Goal: Transaction & Acquisition: Obtain resource

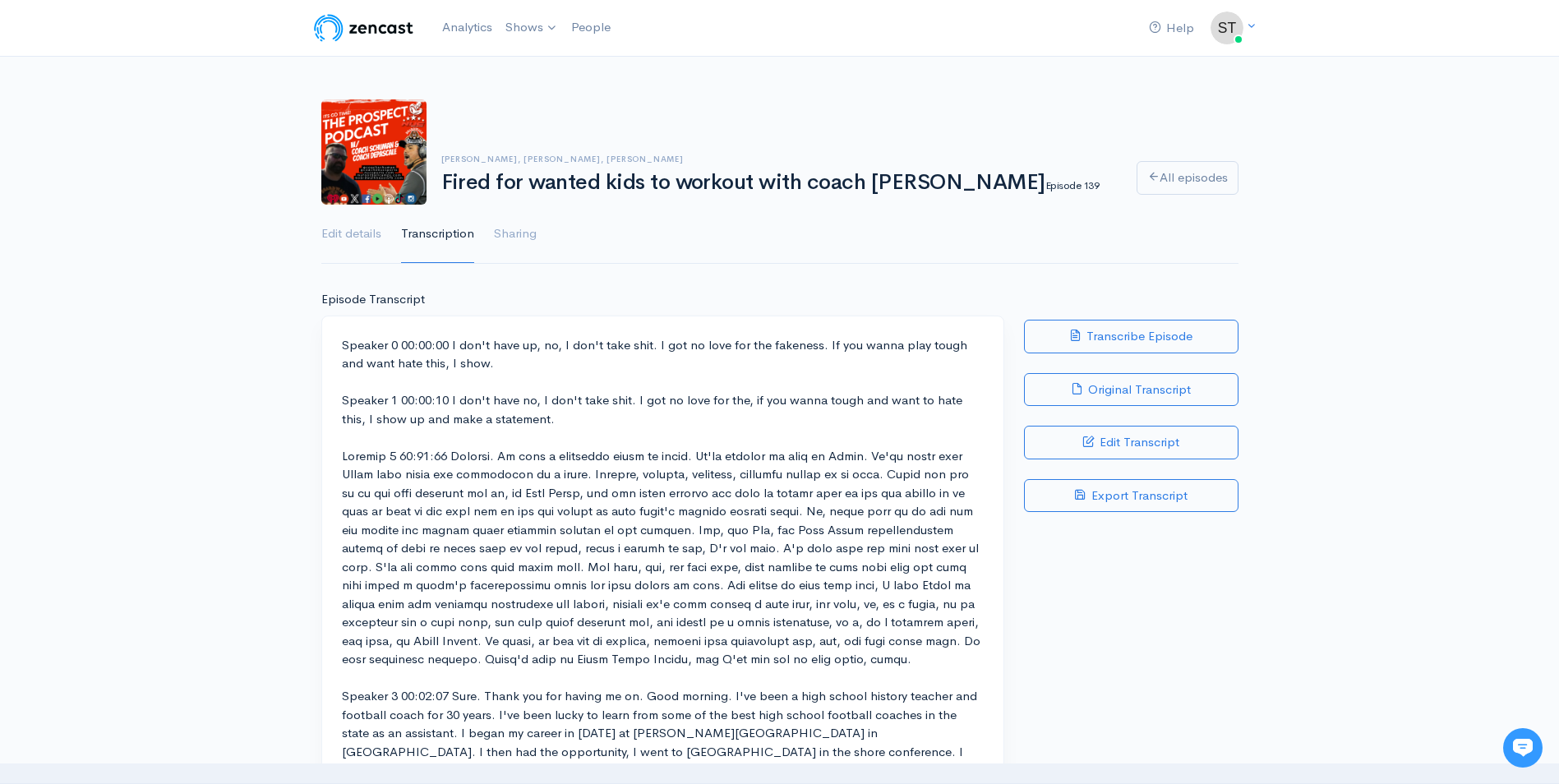
click at [1231, 12] on img at bounding box center [1227, 28] width 33 height 33
click at [1065, 70] on link "Your profile" at bounding box center [1061, 66] width 372 height 28
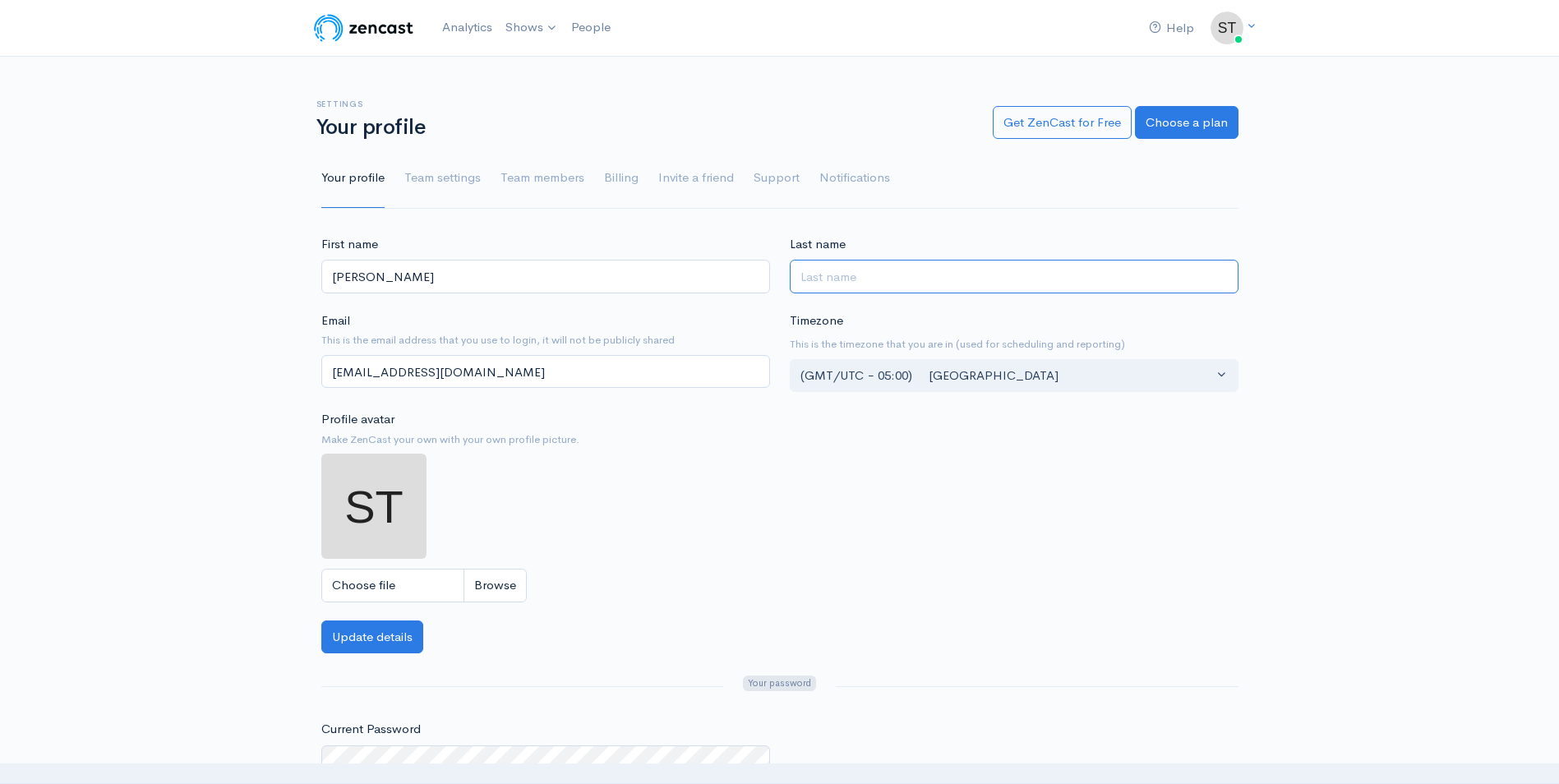
click at [957, 277] on input "Last name" at bounding box center [1014, 276] width 449 height 34
type input "Cully"
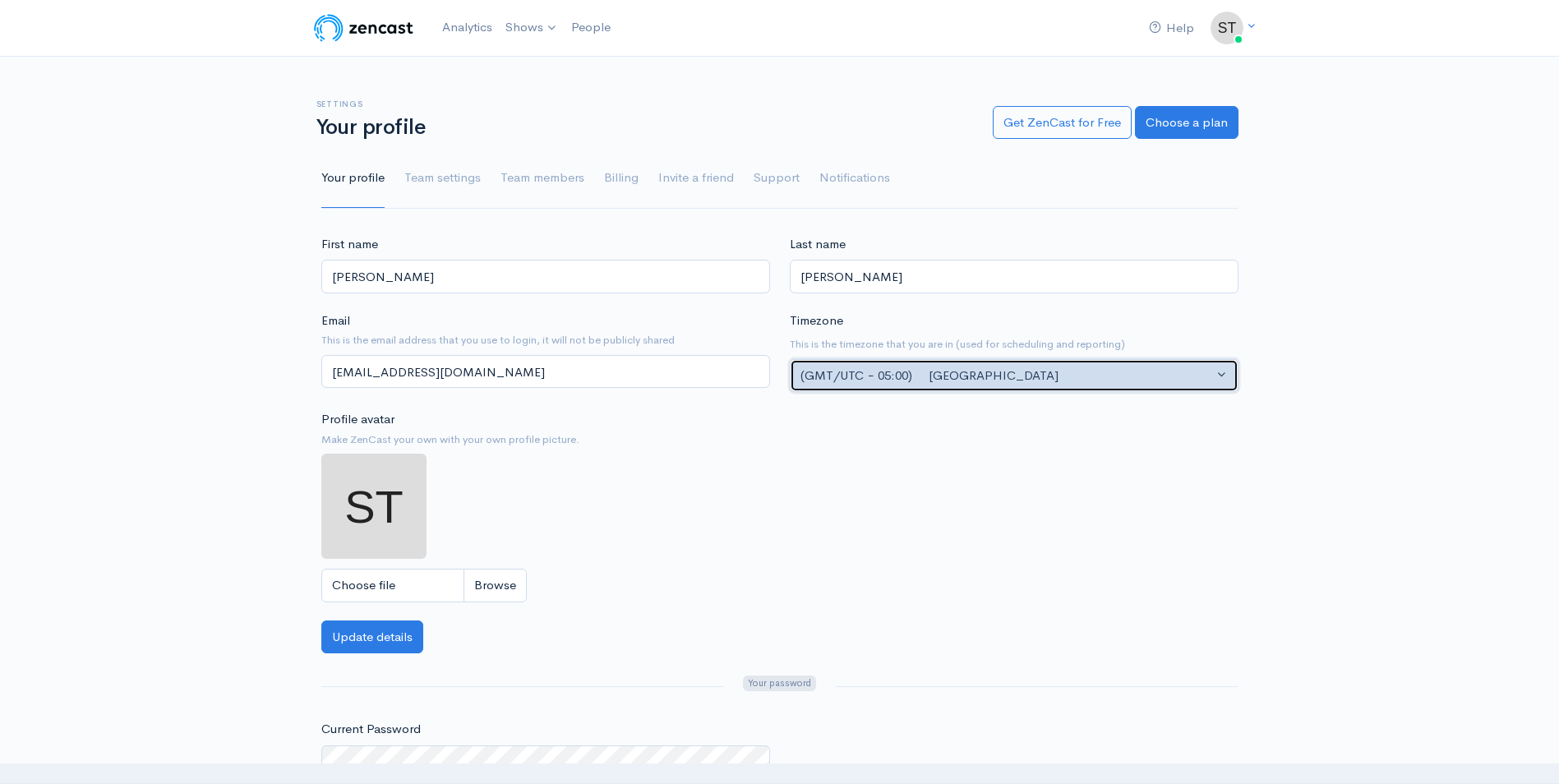
click at [1187, 373] on div "(GMT/UTC − 05:00) Chicago" at bounding box center [1007, 376] width 412 height 19
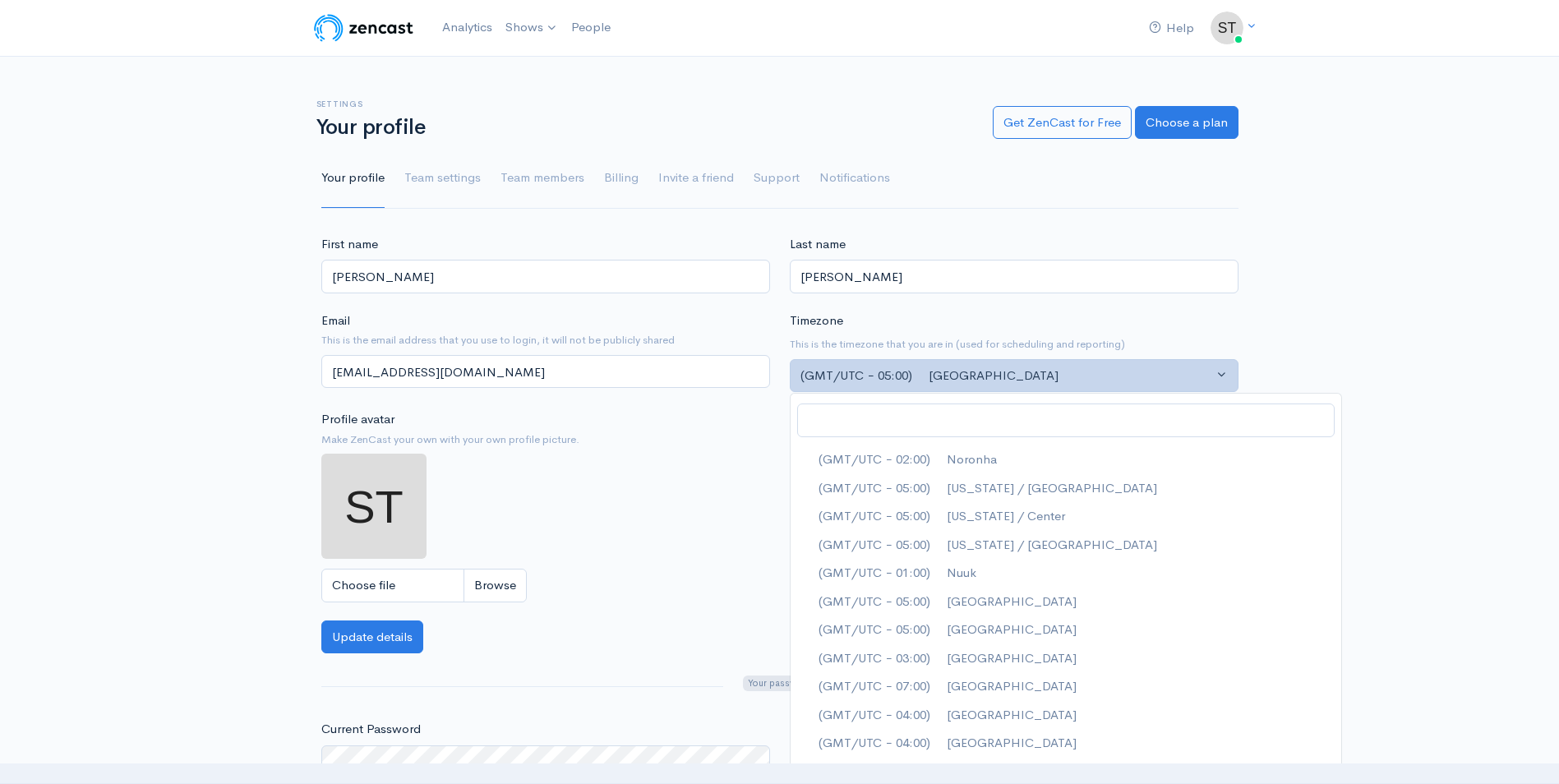
scroll to position [4471, 0]
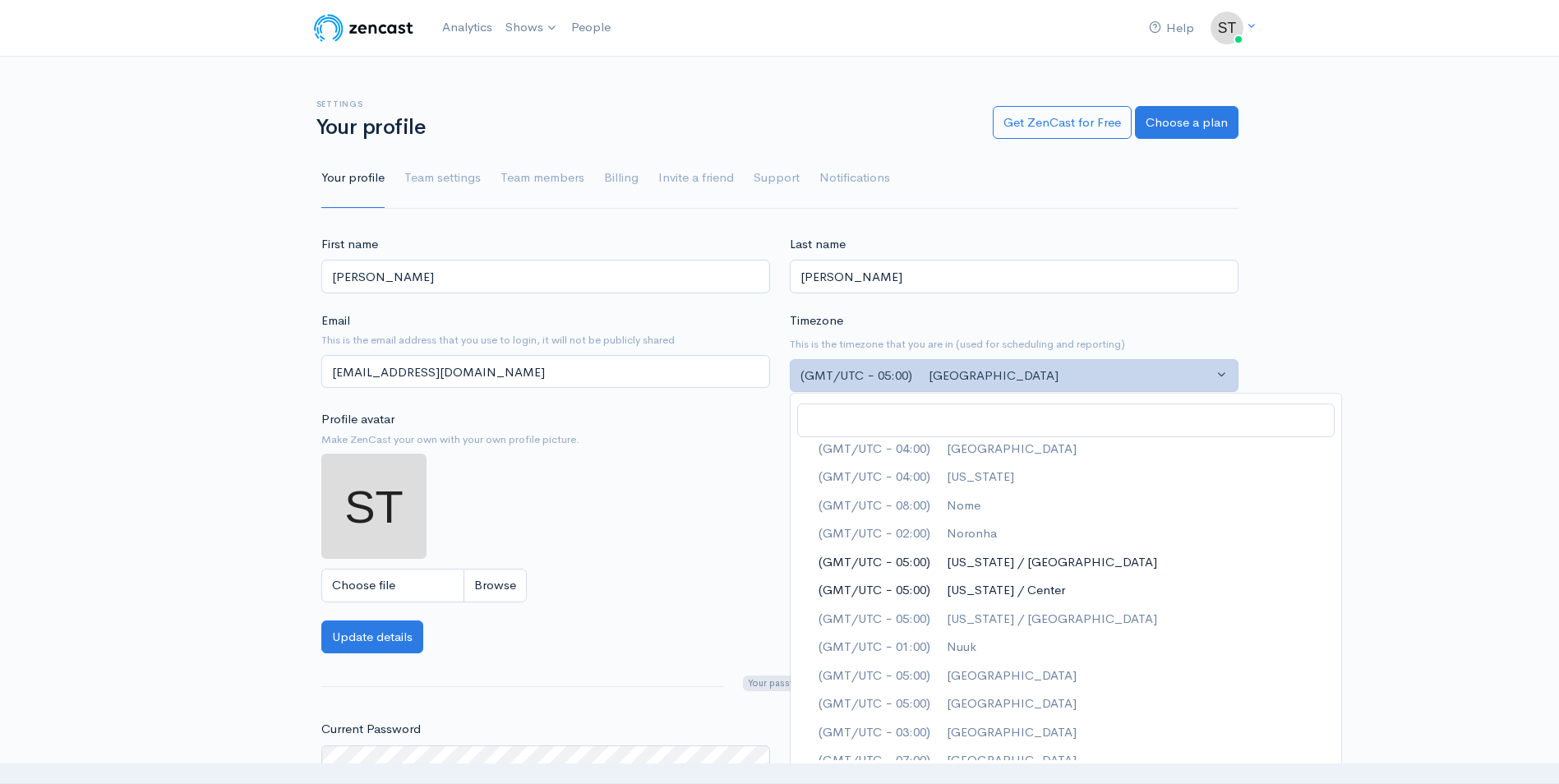
drag, startPoint x: 1216, startPoint y: 561, endPoint x: 1212, endPoint y: 583, distance: 22.4
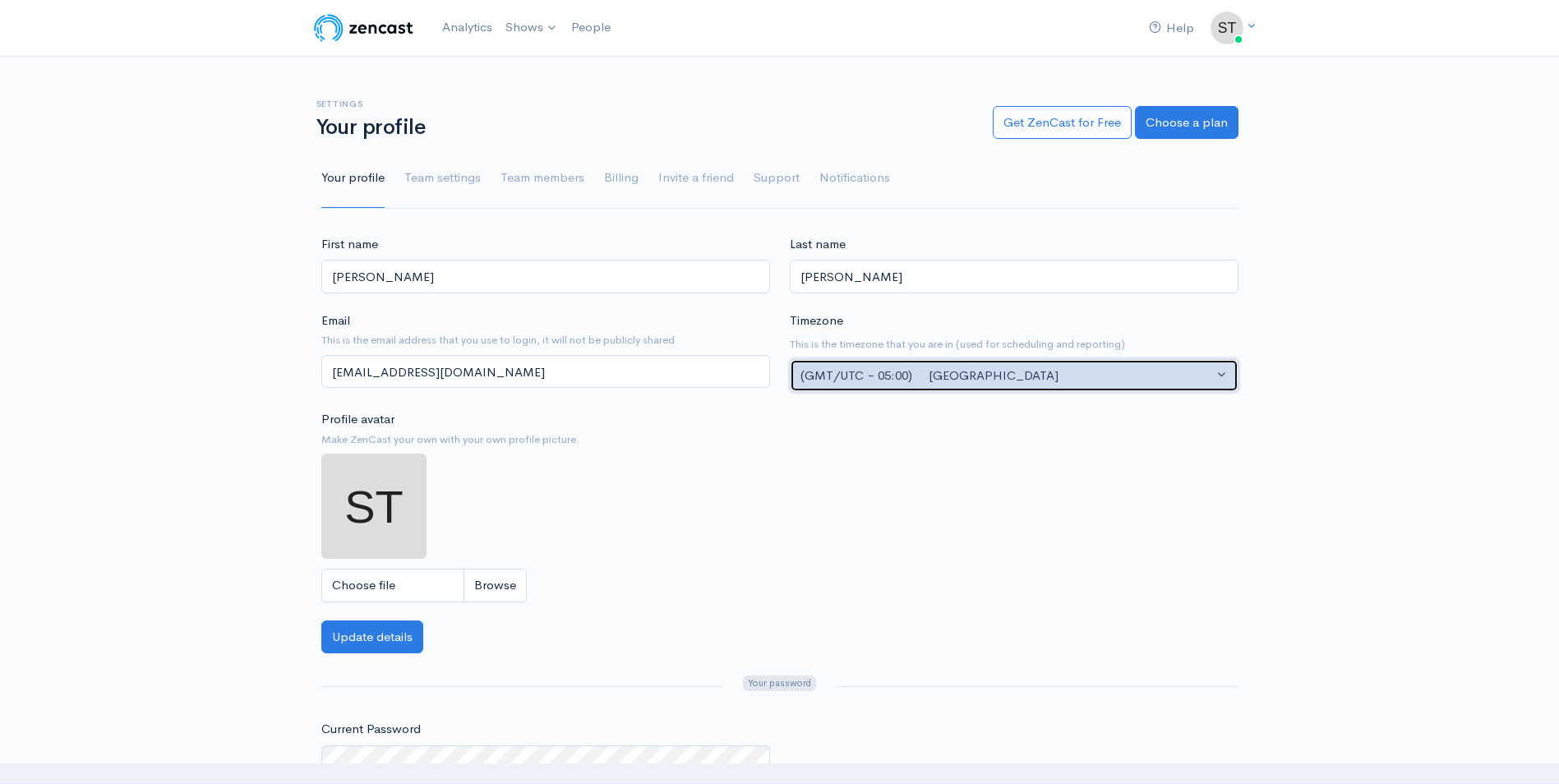
click at [1150, 387] on button "(GMT/UTC − 05:00) Chicago" at bounding box center [1014, 375] width 449 height 34
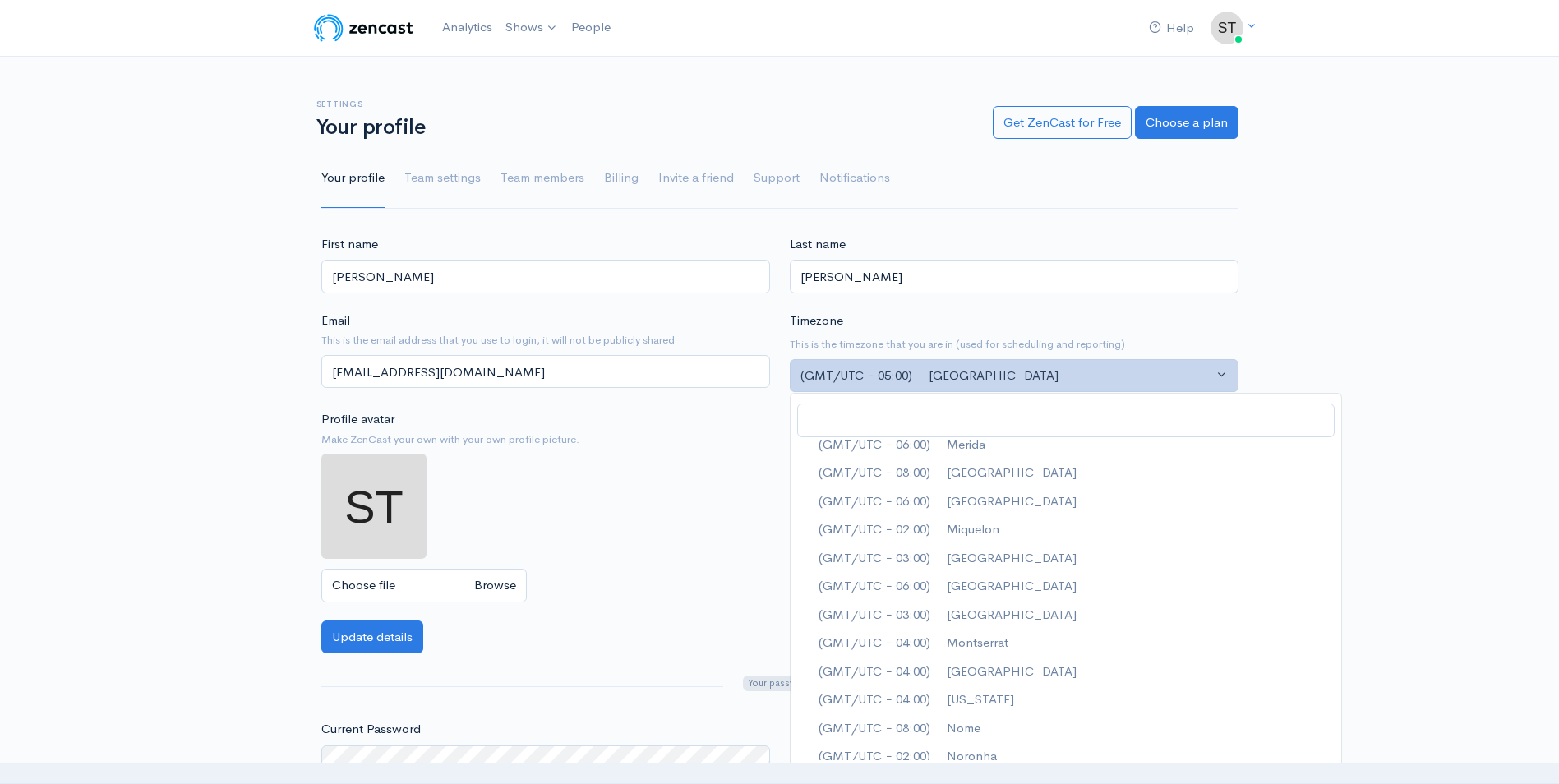
scroll to position [4361, 0]
click at [1103, 586] on link "(GMT/UTC − 04:00) New York" at bounding box center [1066, 587] width 550 height 28
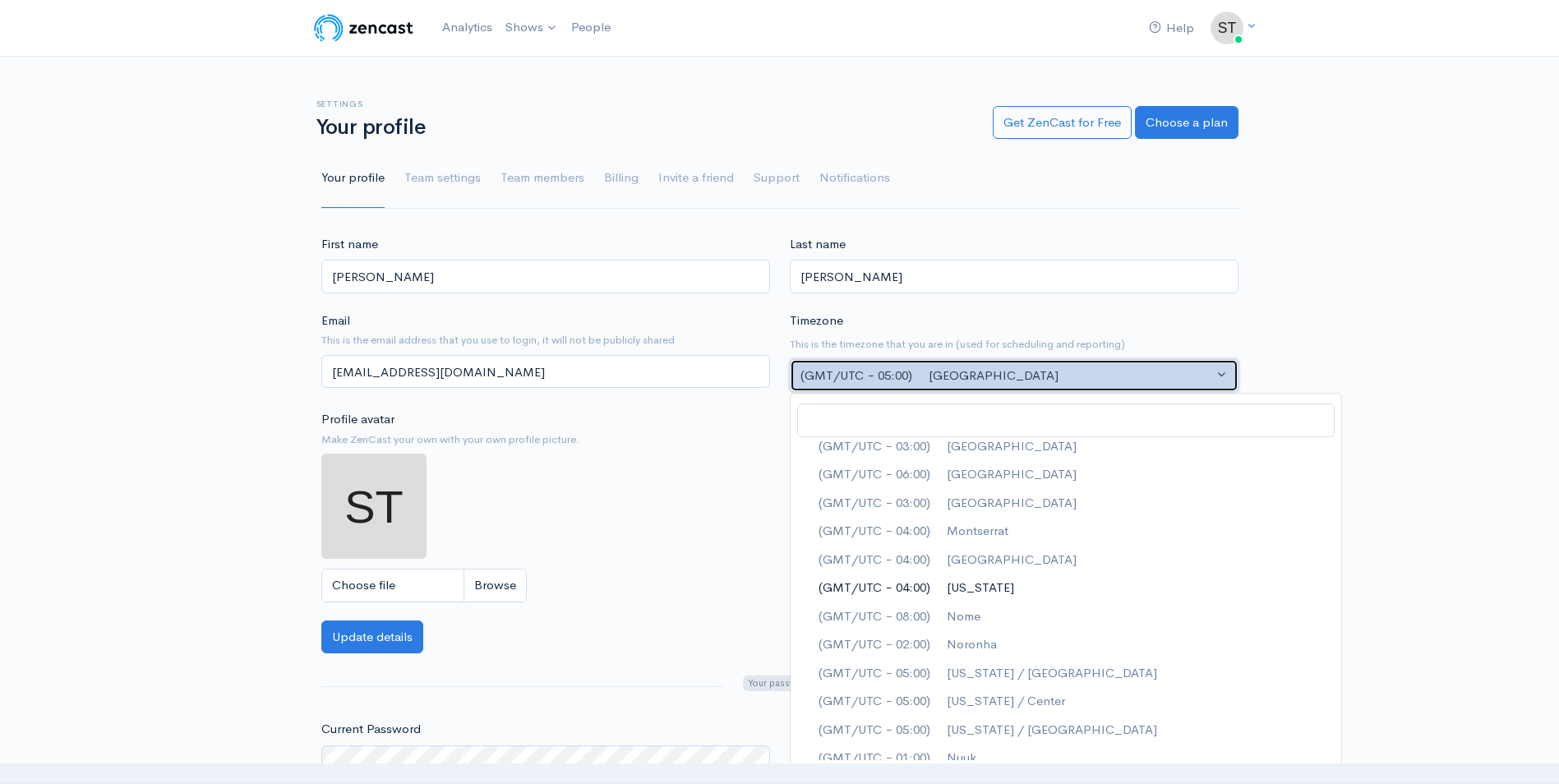
select select "America/New_York"
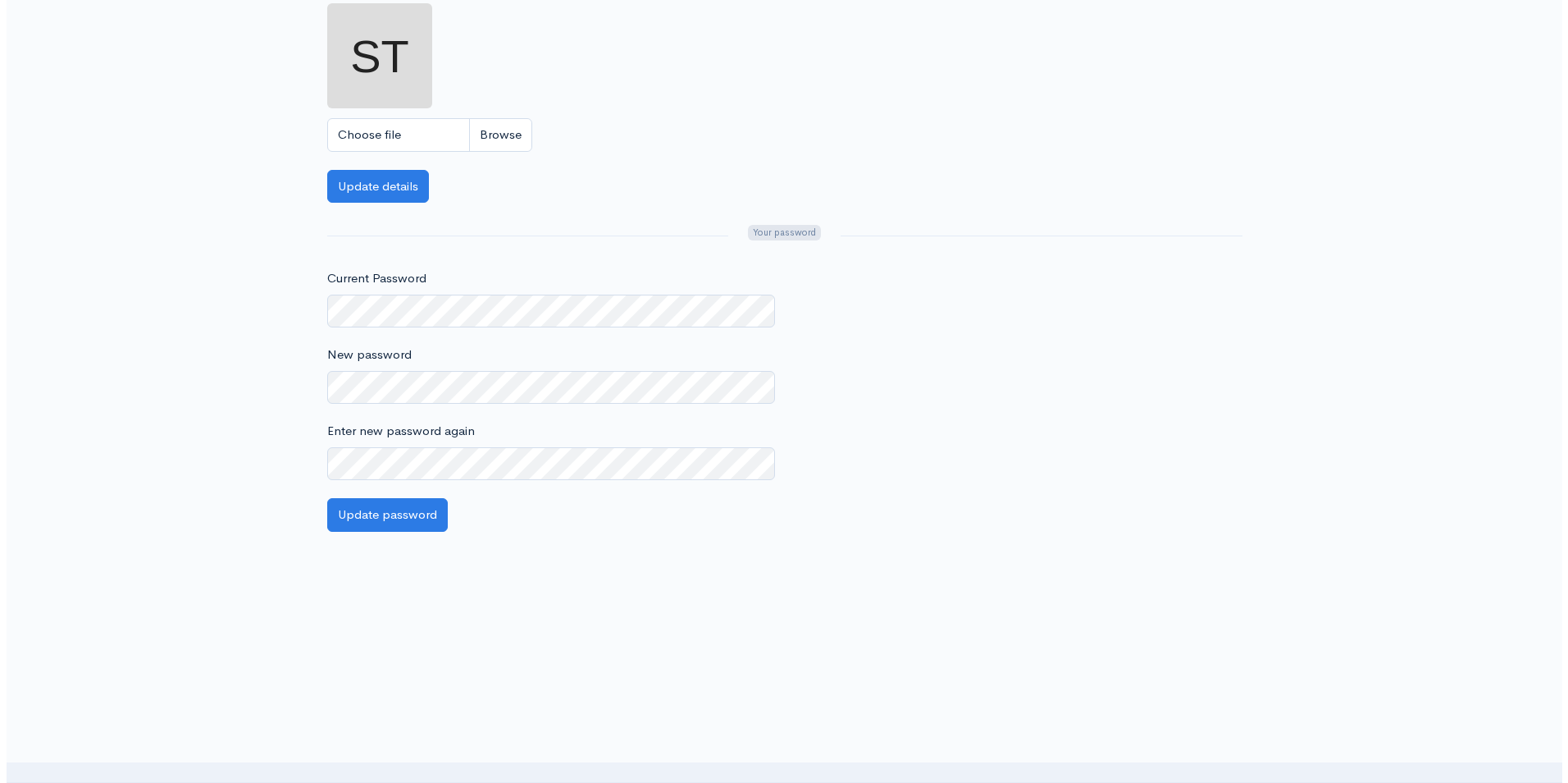
scroll to position [0, 0]
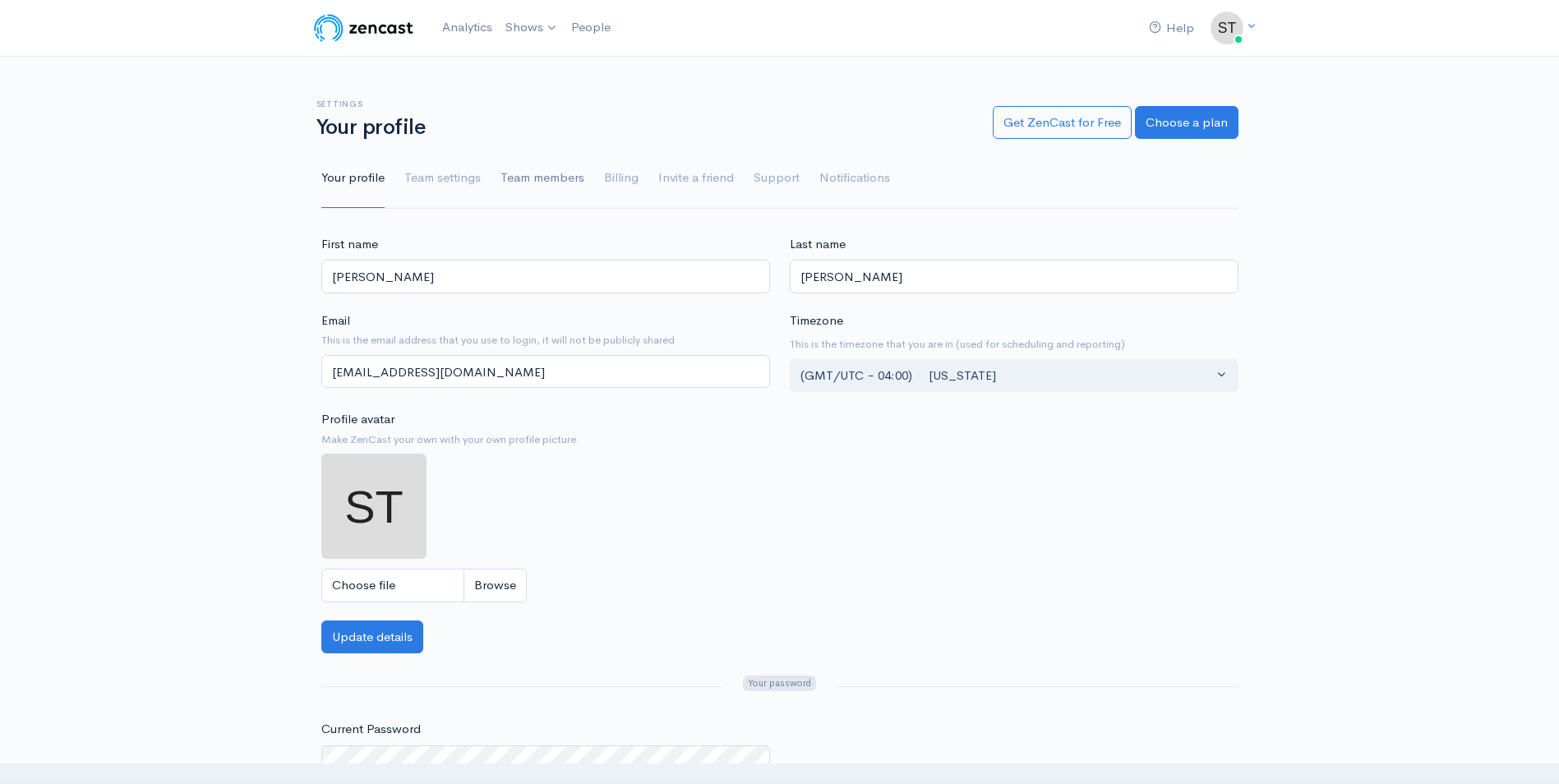
click at [569, 173] on link "Team members" at bounding box center [542, 178] width 84 height 60
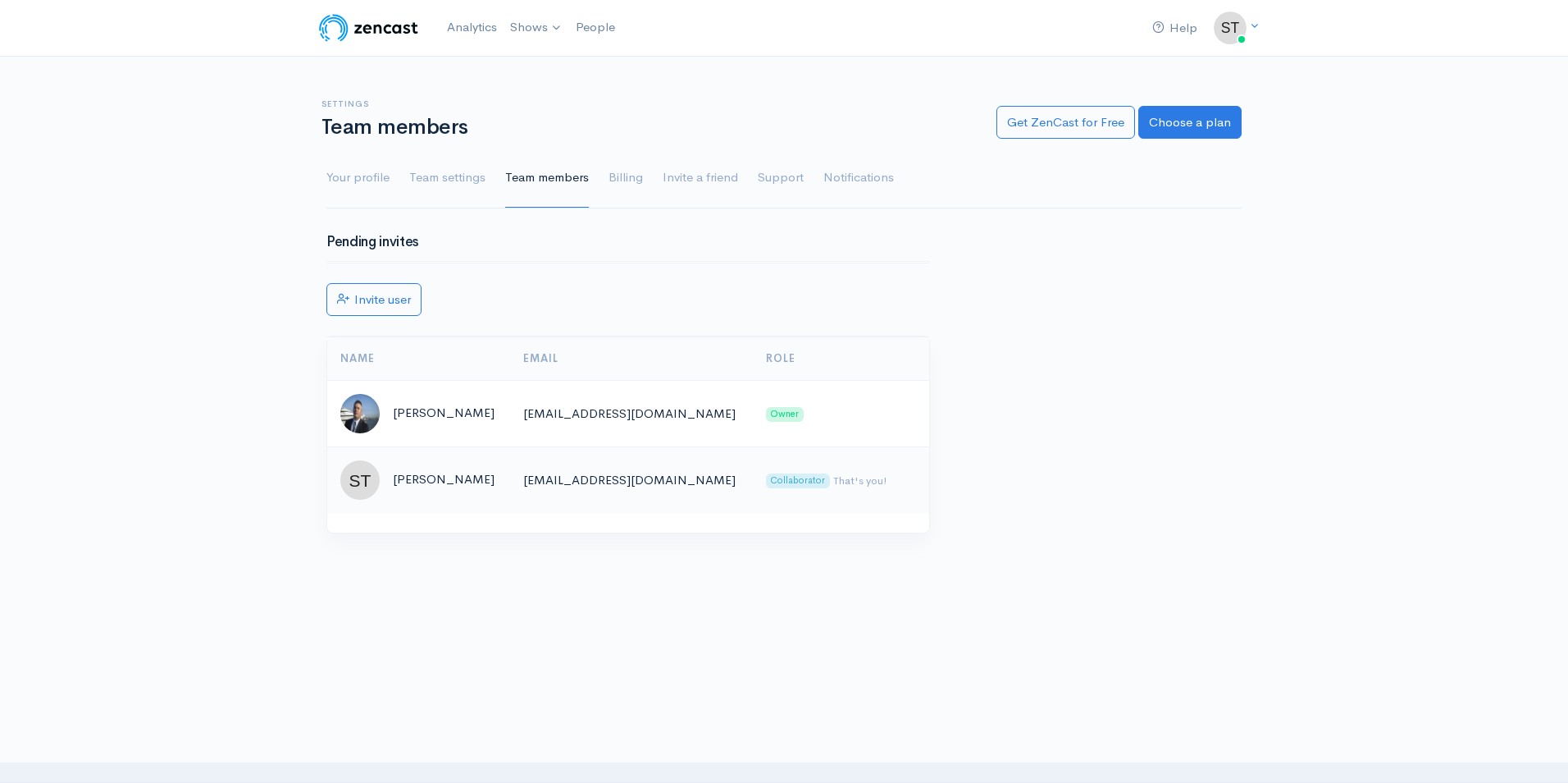
click at [380, 495] on td "Steve" at bounding box center [418, 479] width 183 height 66
click at [375, 484] on img at bounding box center [360, 480] width 40 height 40
click at [437, 175] on link "Team settings" at bounding box center [447, 177] width 77 height 59
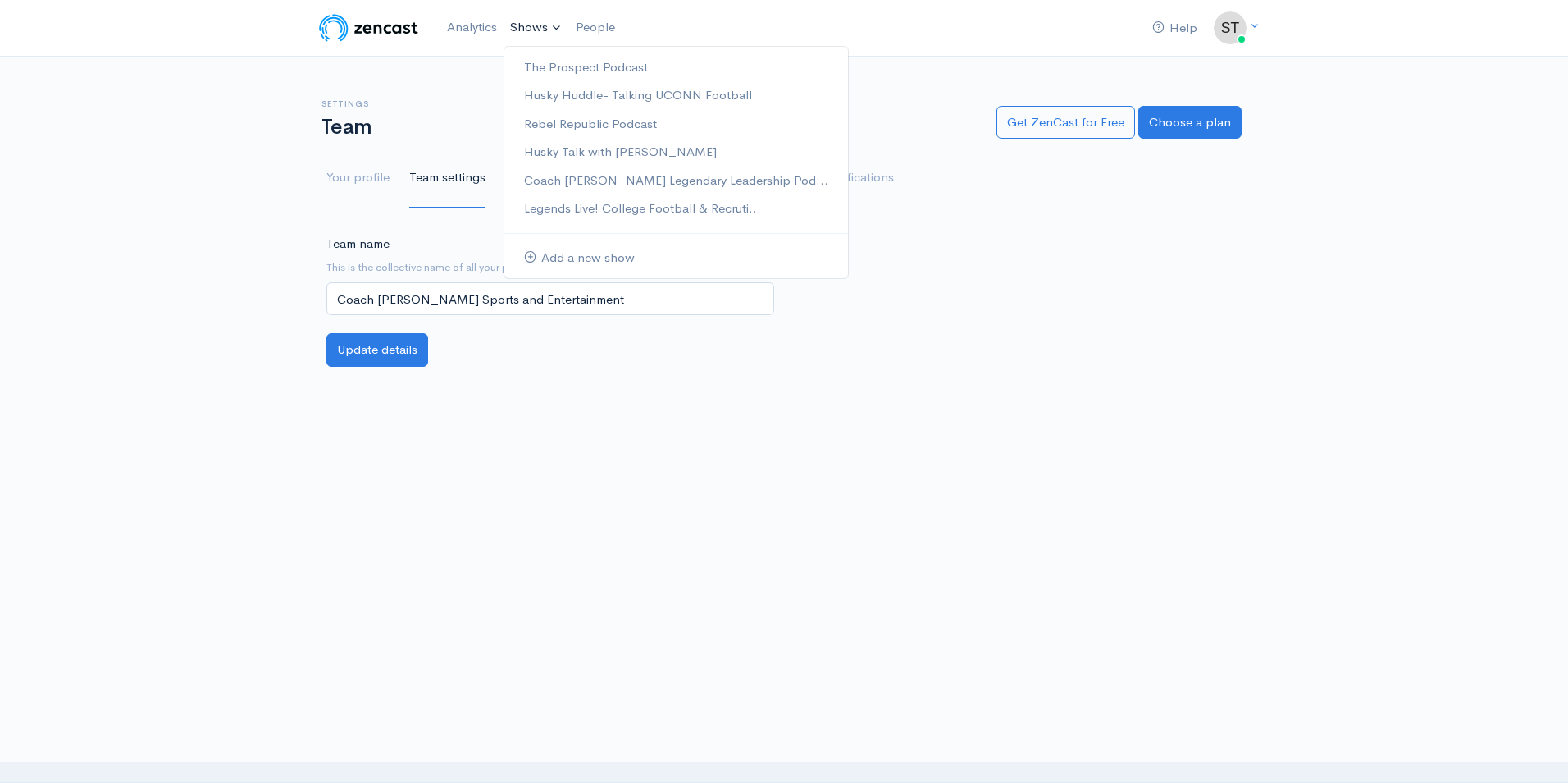
click at [540, 30] on link "Shows" at bounding box center [536, 28] width 65 height 36
click at [545, 257] on link "Add a new show" at bounding box center [676, 258] width 344 height 28
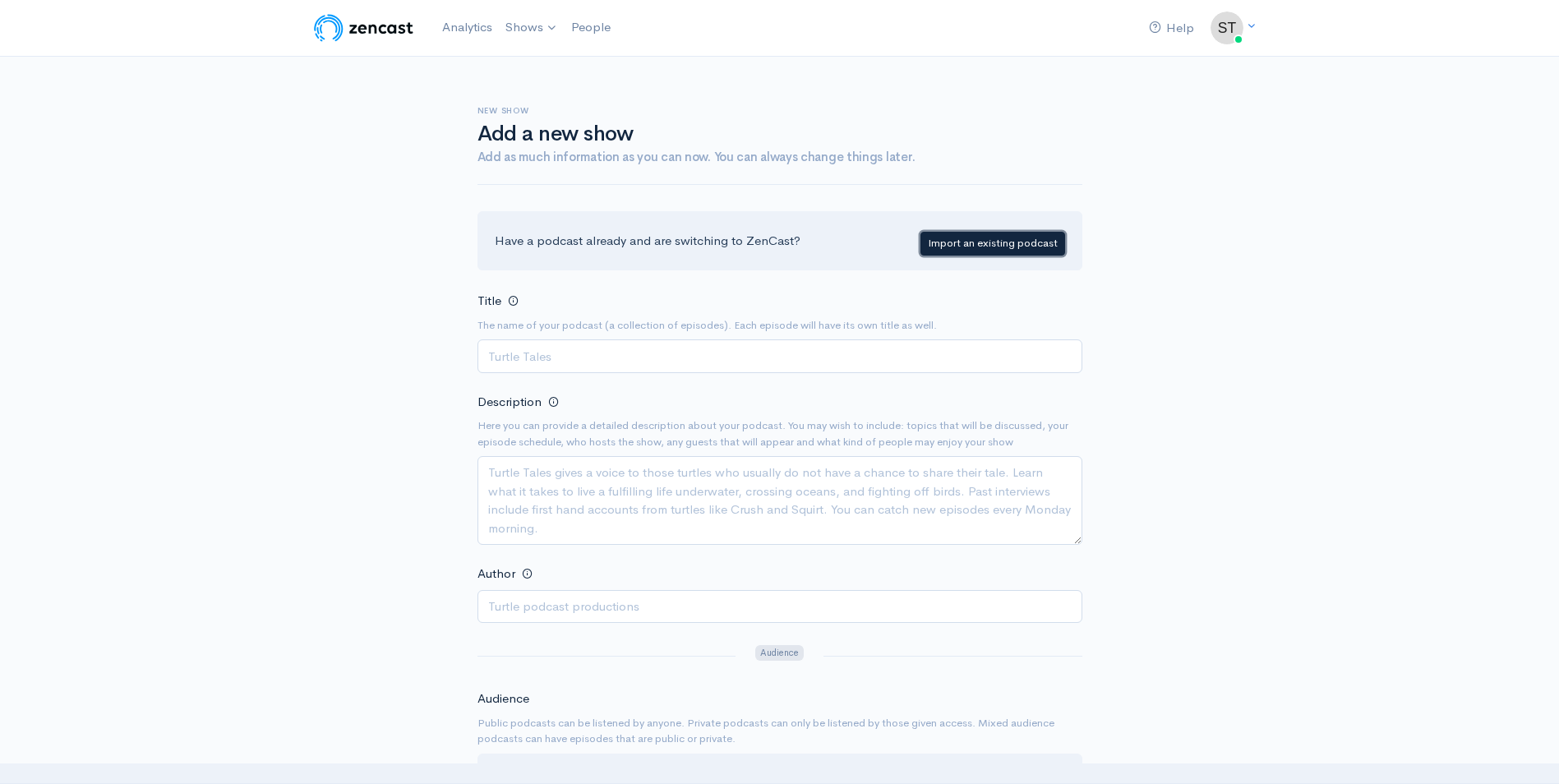
click at [959, 243] on link "Import an existing podcast" at bounding box center [993, 244] width 145 height 24
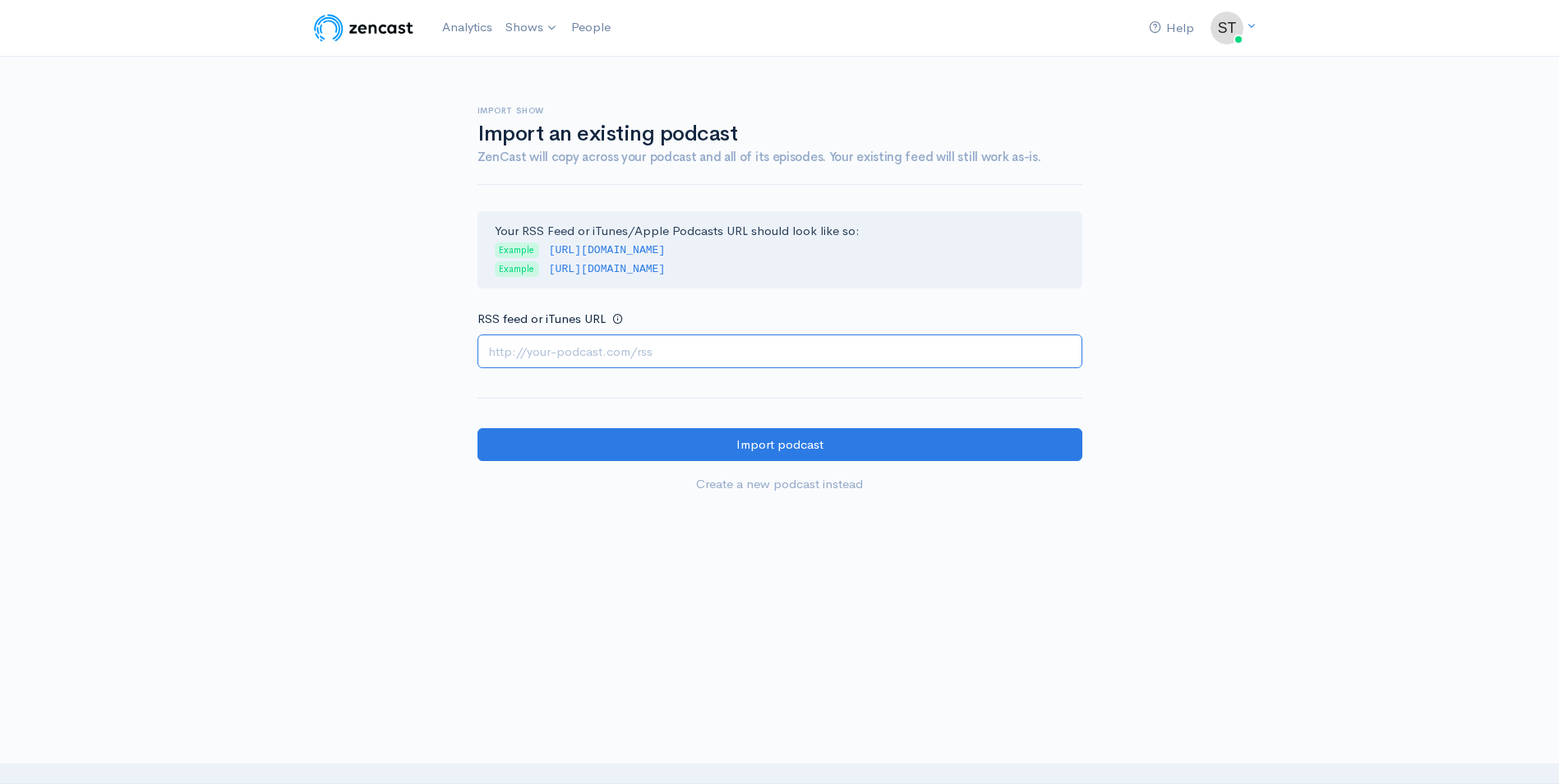
click at [597, 356] on input "RSS feed or iTunes URL" at bounding box center [779, 351] width 605 height 34
paste input "[URL][DOMAIN_NAME]"
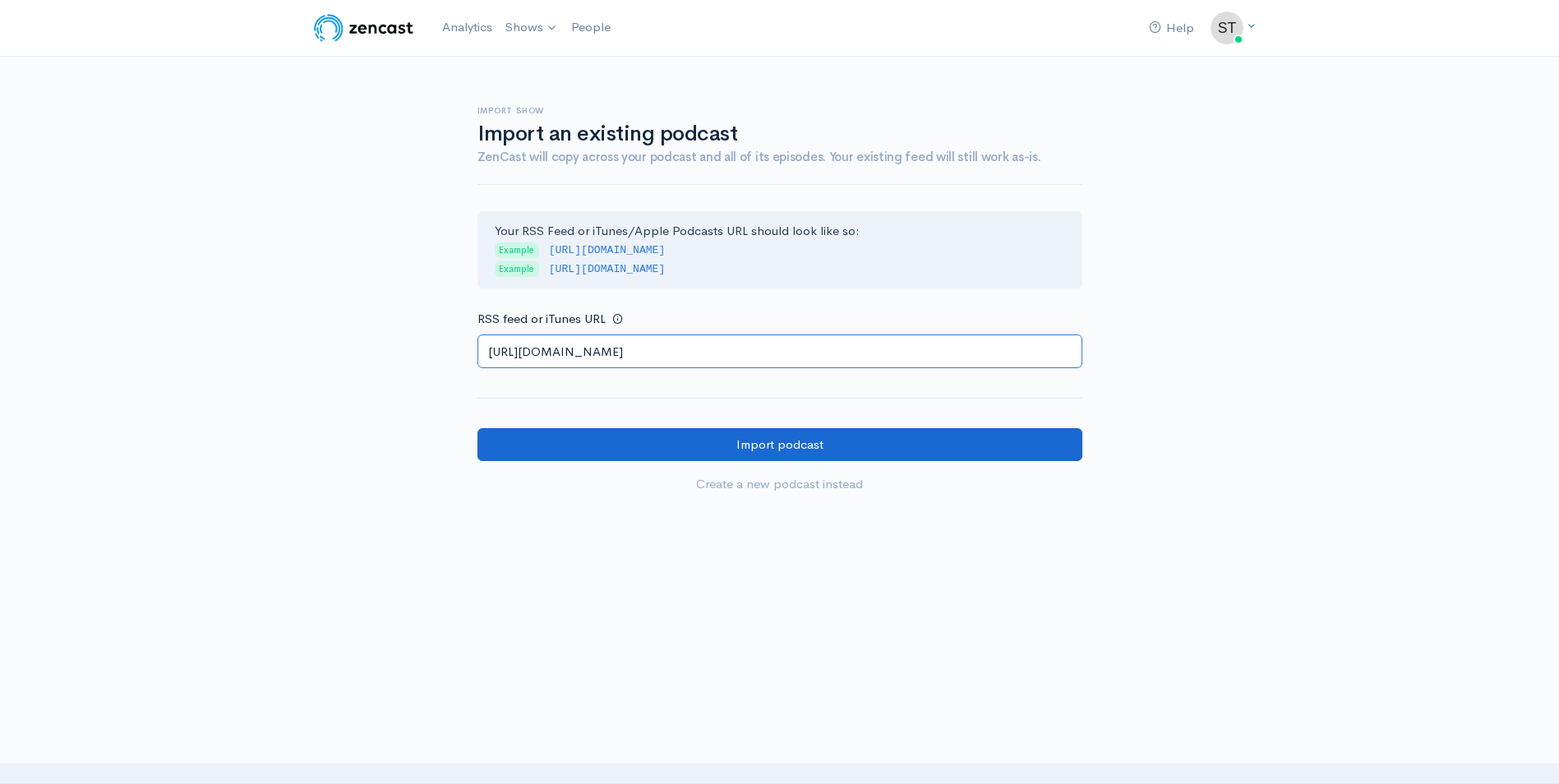
type input "[URL][DOMAIN_NAME]"
click at [634, 446] on input "Import podcast" at bounding box center [779, 444] width 605 height 34
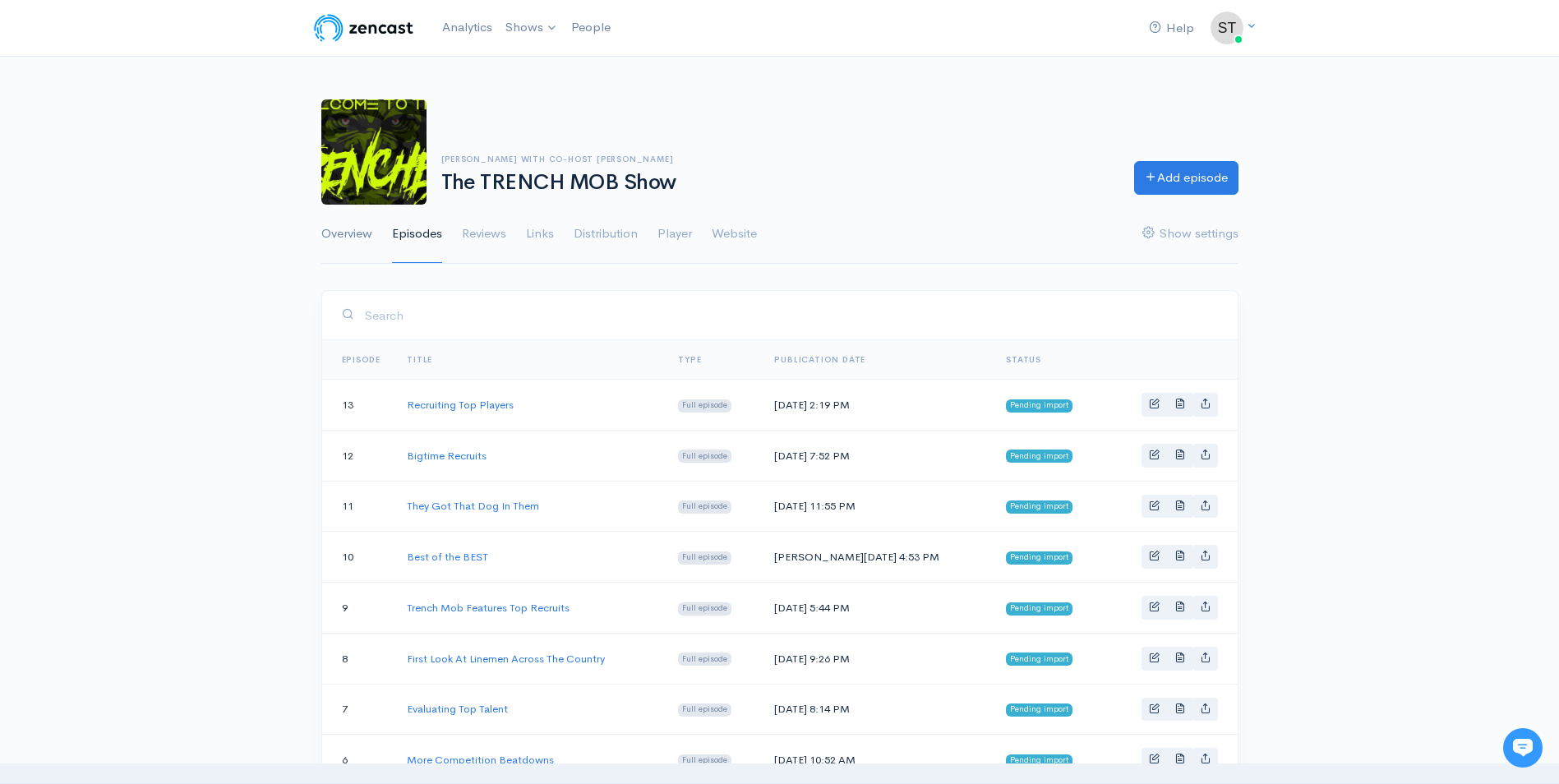
click at [339, 222] on link "Overview" at bounding box center [346, 234] width 51 height 60
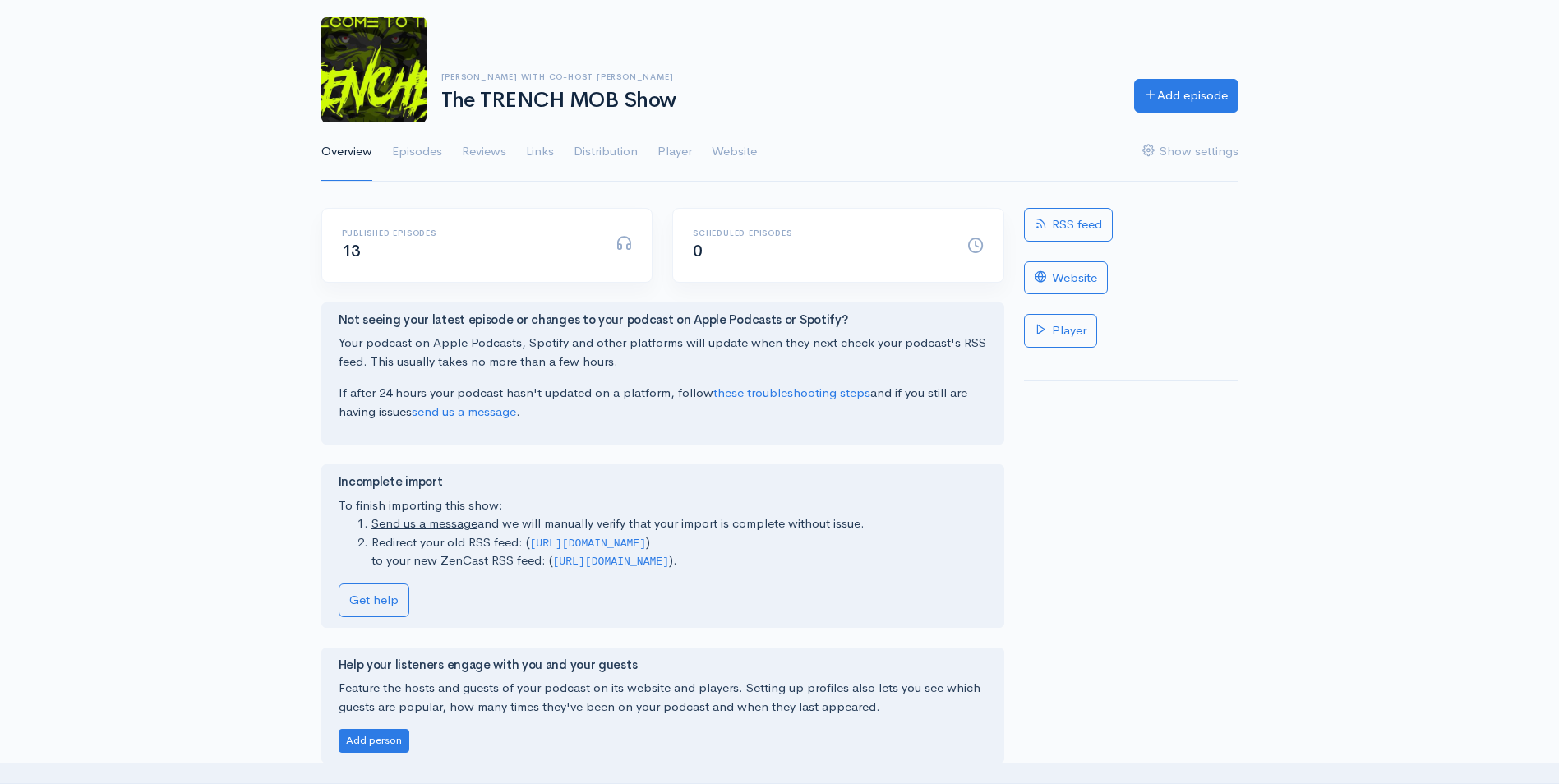
scroll to position [80, 0]
click at [484, 153] on link "Reviews" at bounding box center [483, 154] width 44 height 60
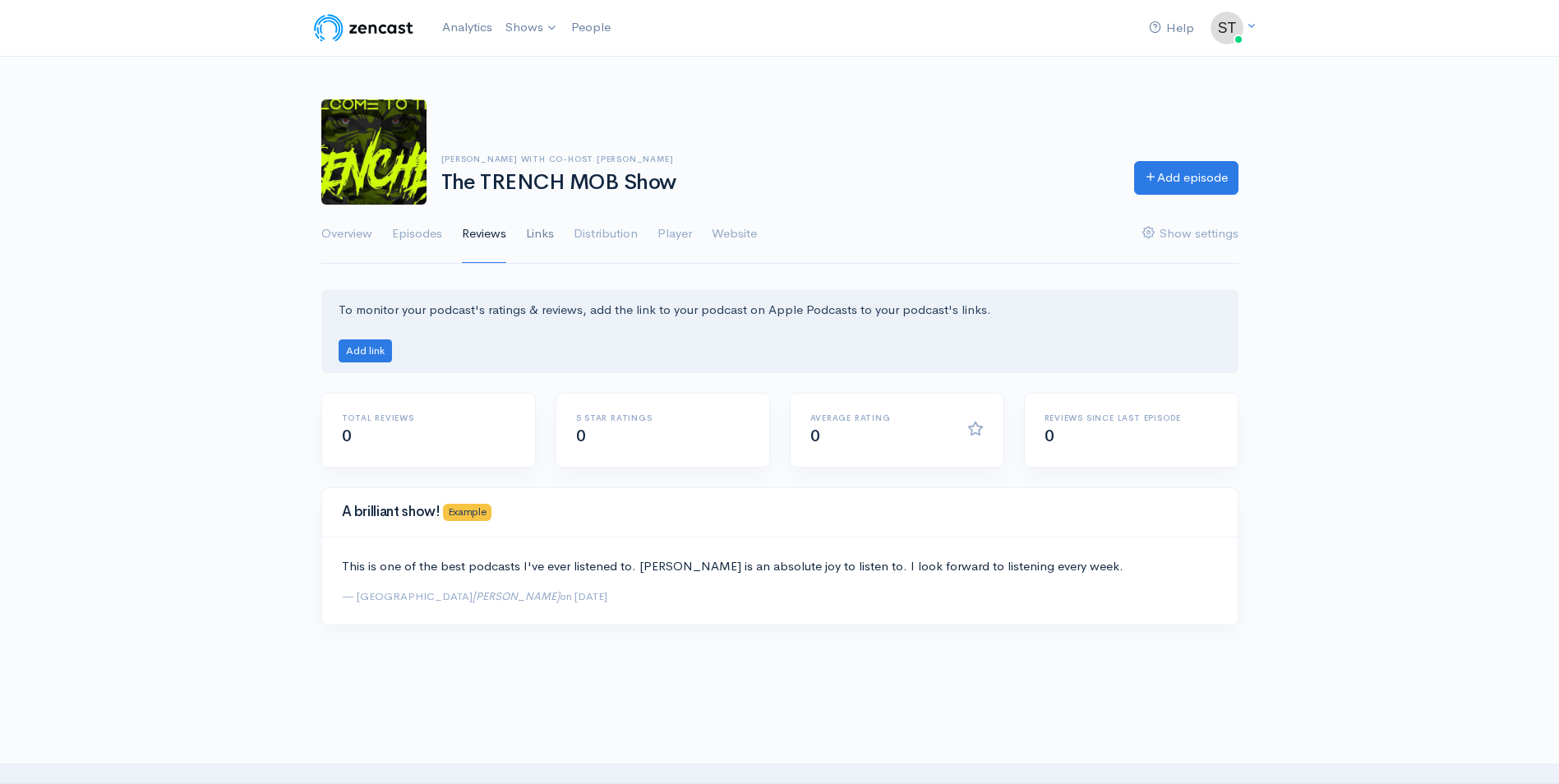
click at [549, 234] on link "Links" at bounding box center [540, 234] width 28 height 60
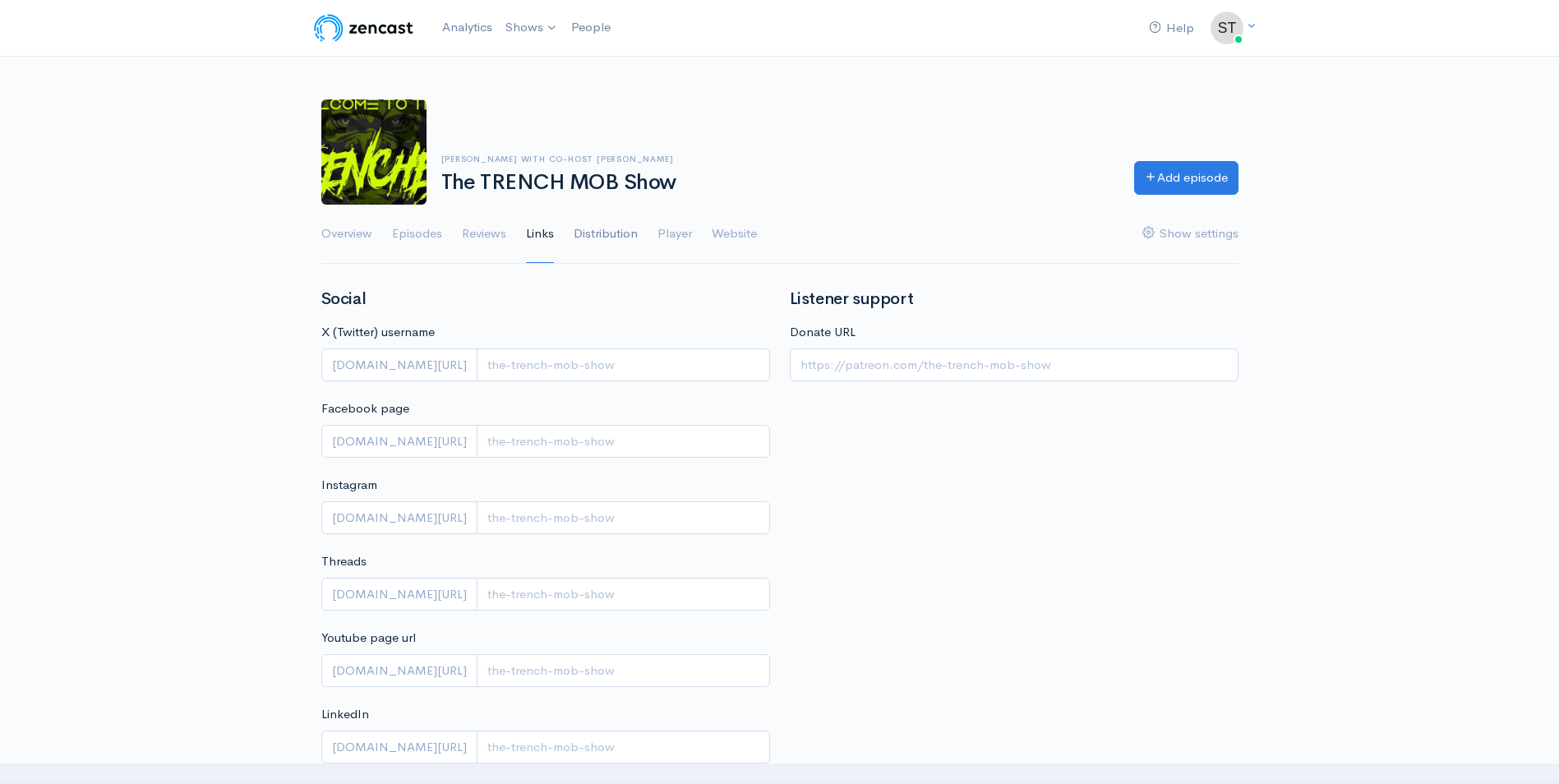
click at [594, 235] on link "Distribution" at bounding box center [606, 234] width 64 height 60
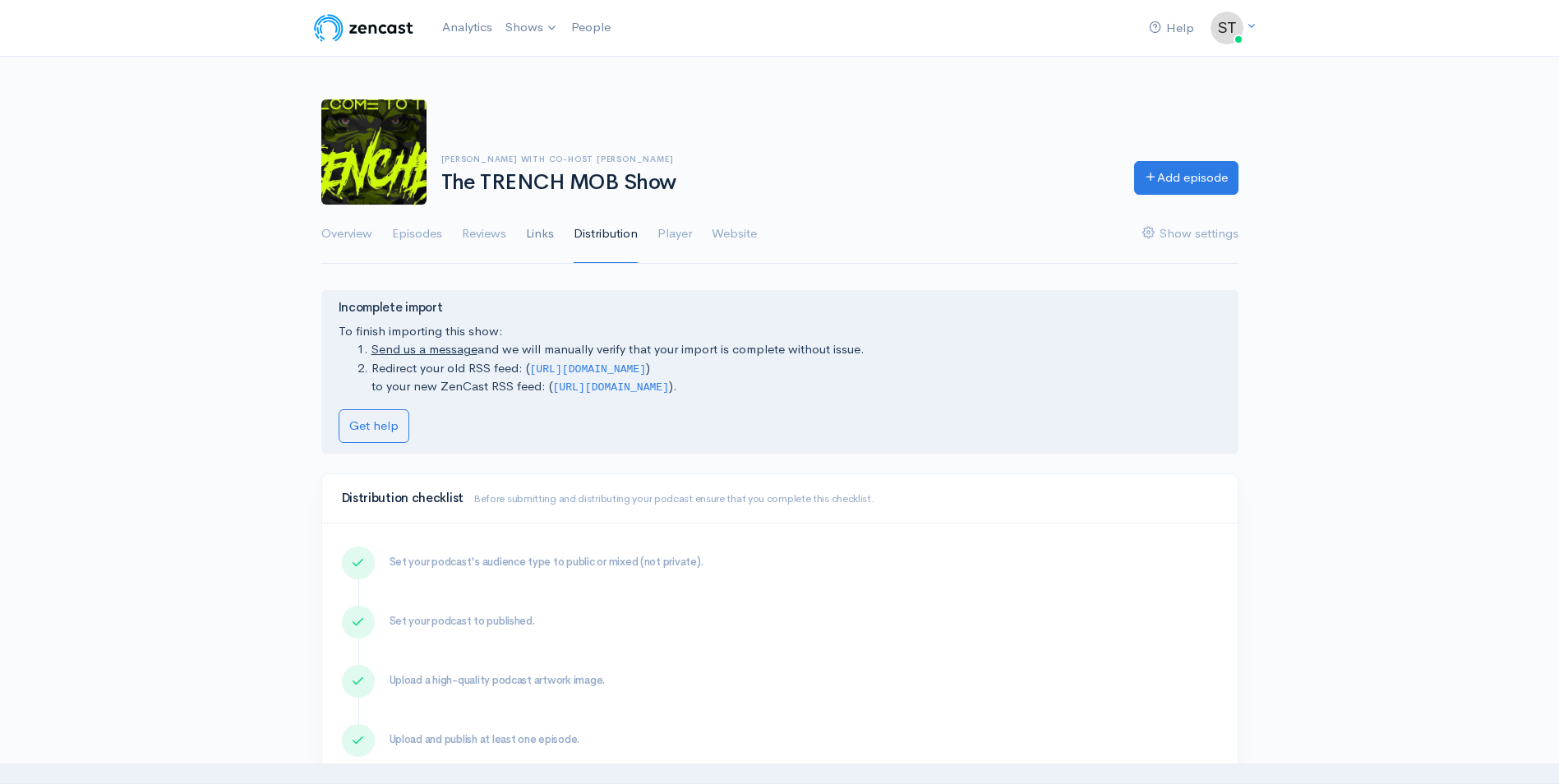
click at [538, 236] on link "Links" at bounding box center [540, 234] width 28 height 60
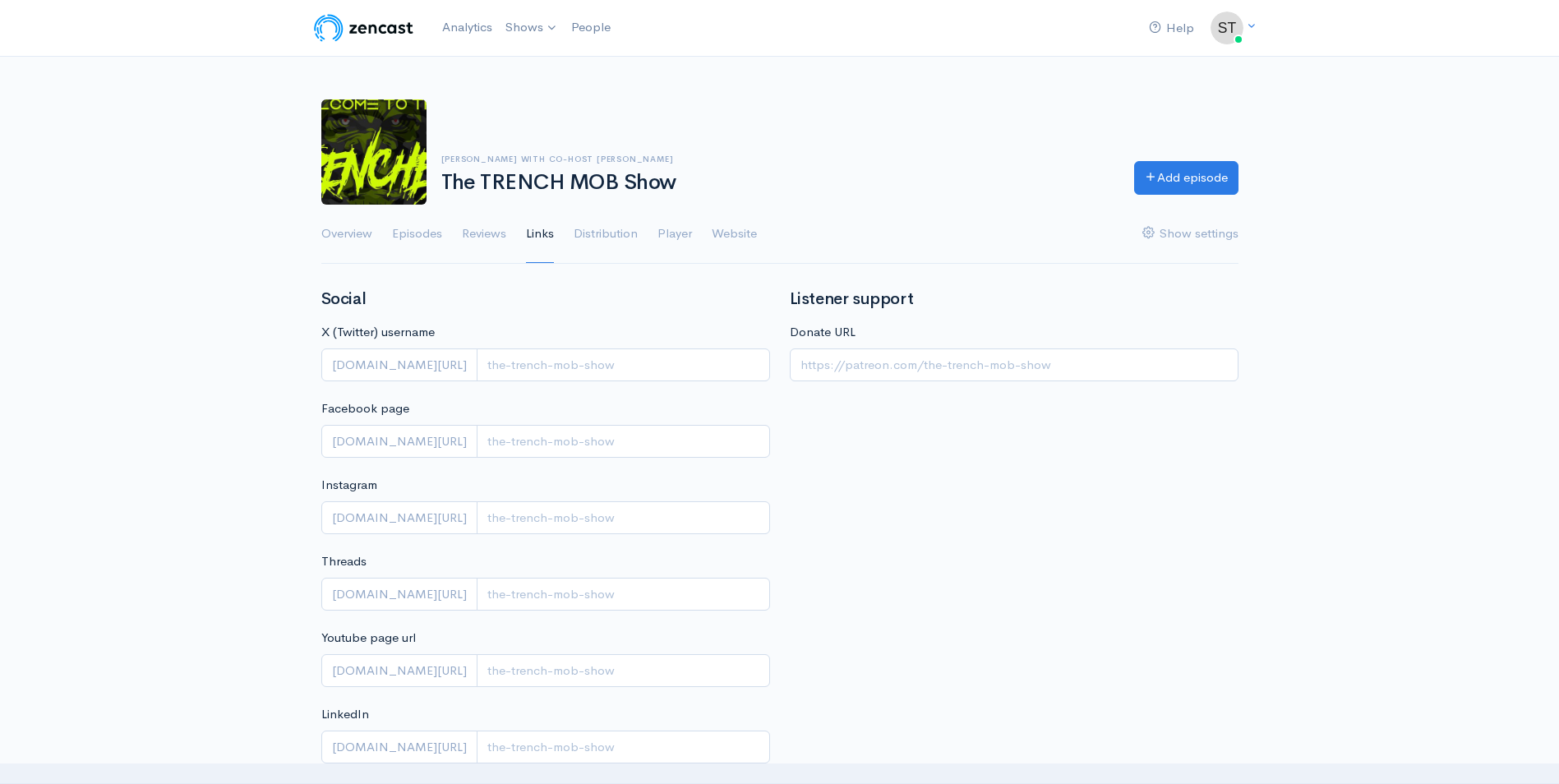
click at [355, 20] on img at bounding box center [363, 28] width 104 height 33
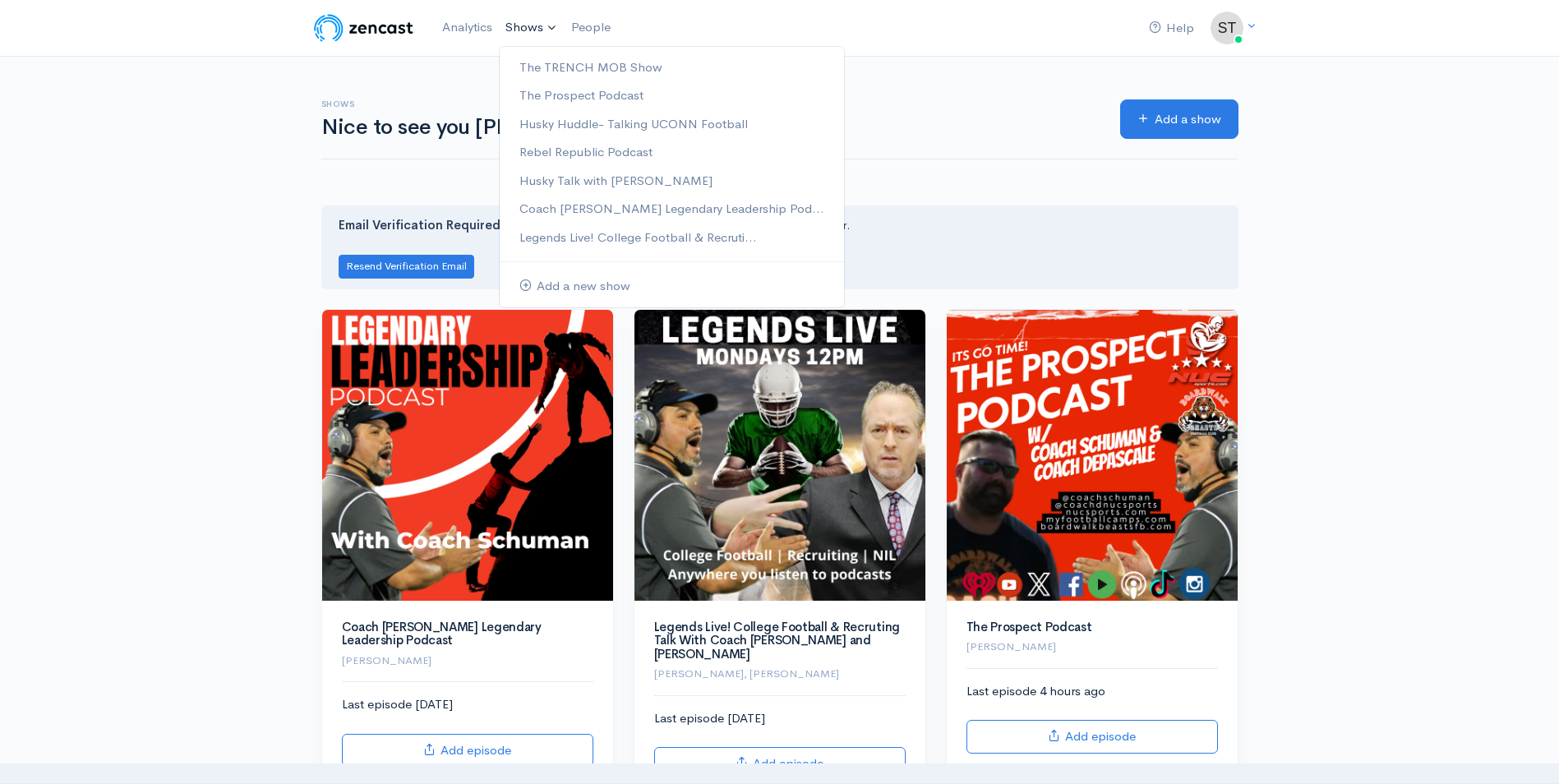
click at [512, 16] on link "Shows" at bounding box center [531, 28] width 66 height 36
click at [582, 180] on link "Husky Talk with [PERSON_NAME]" at bounding box center [671, 180] width 344 height 28
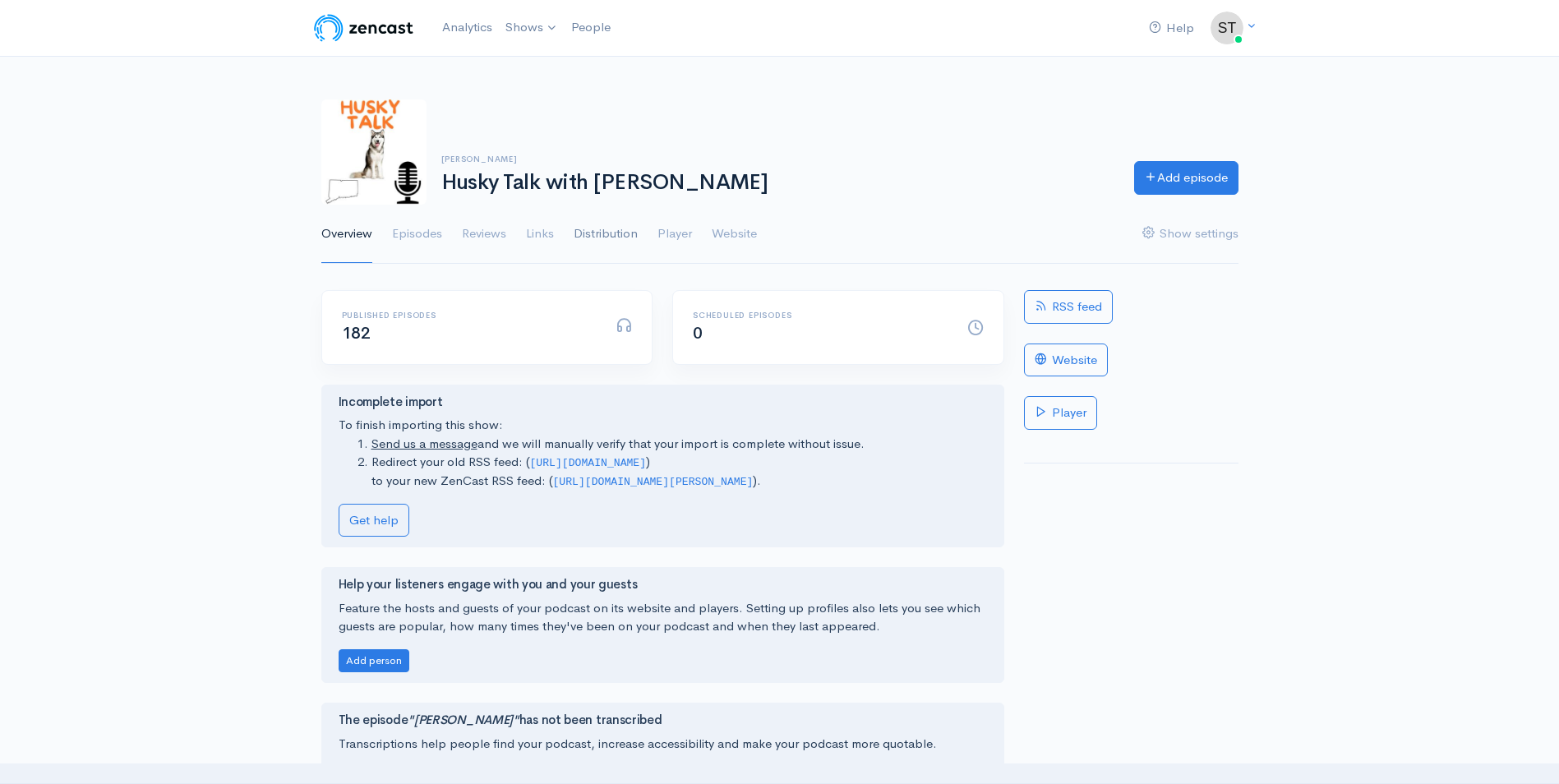
click at [585, 238] on link "Distribution" at bounding box center [606, 234] width 64 height 60
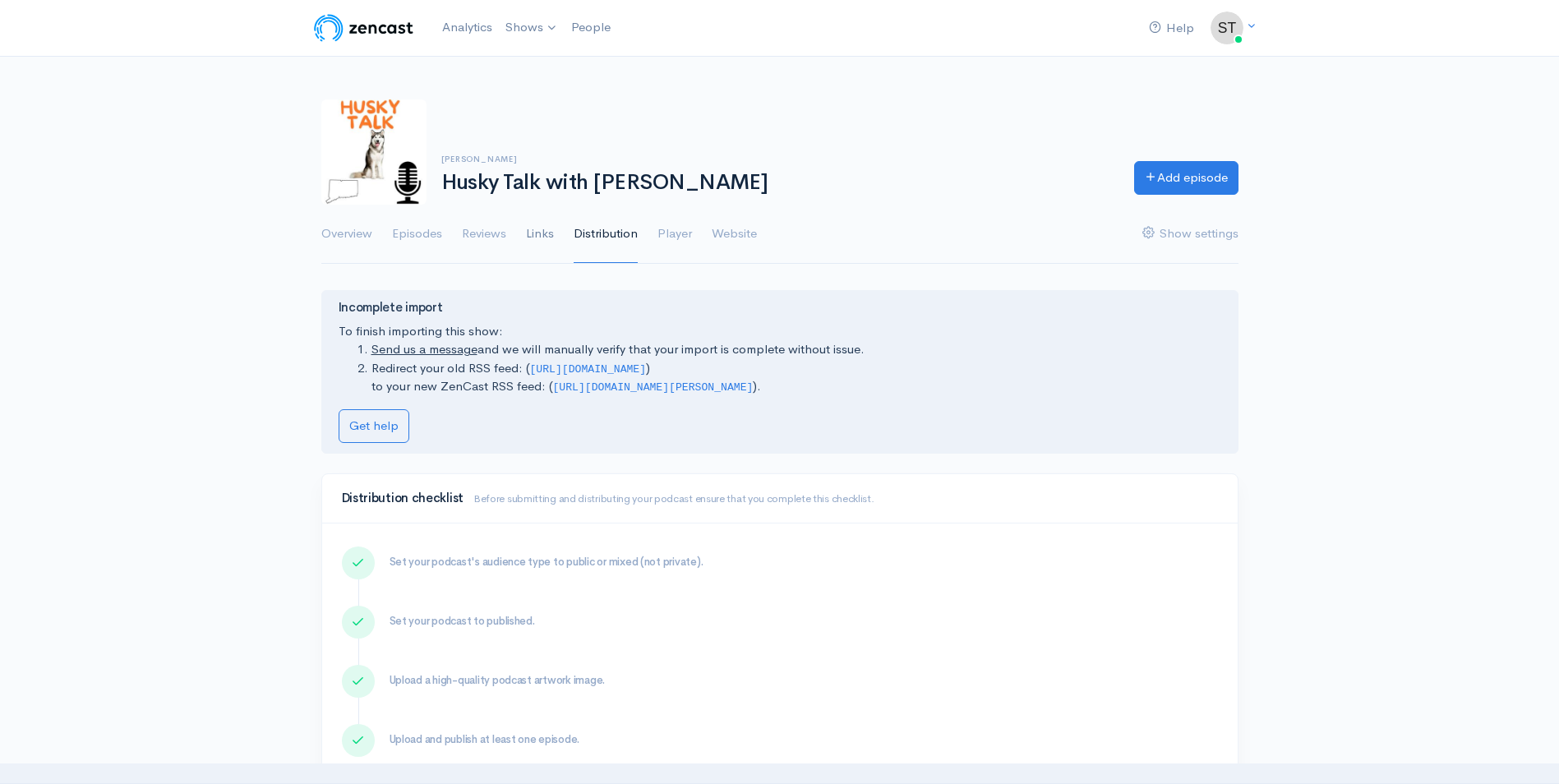
click at [550, 236] on link "Links" at bounding box center [540, 234] width 28 height 60
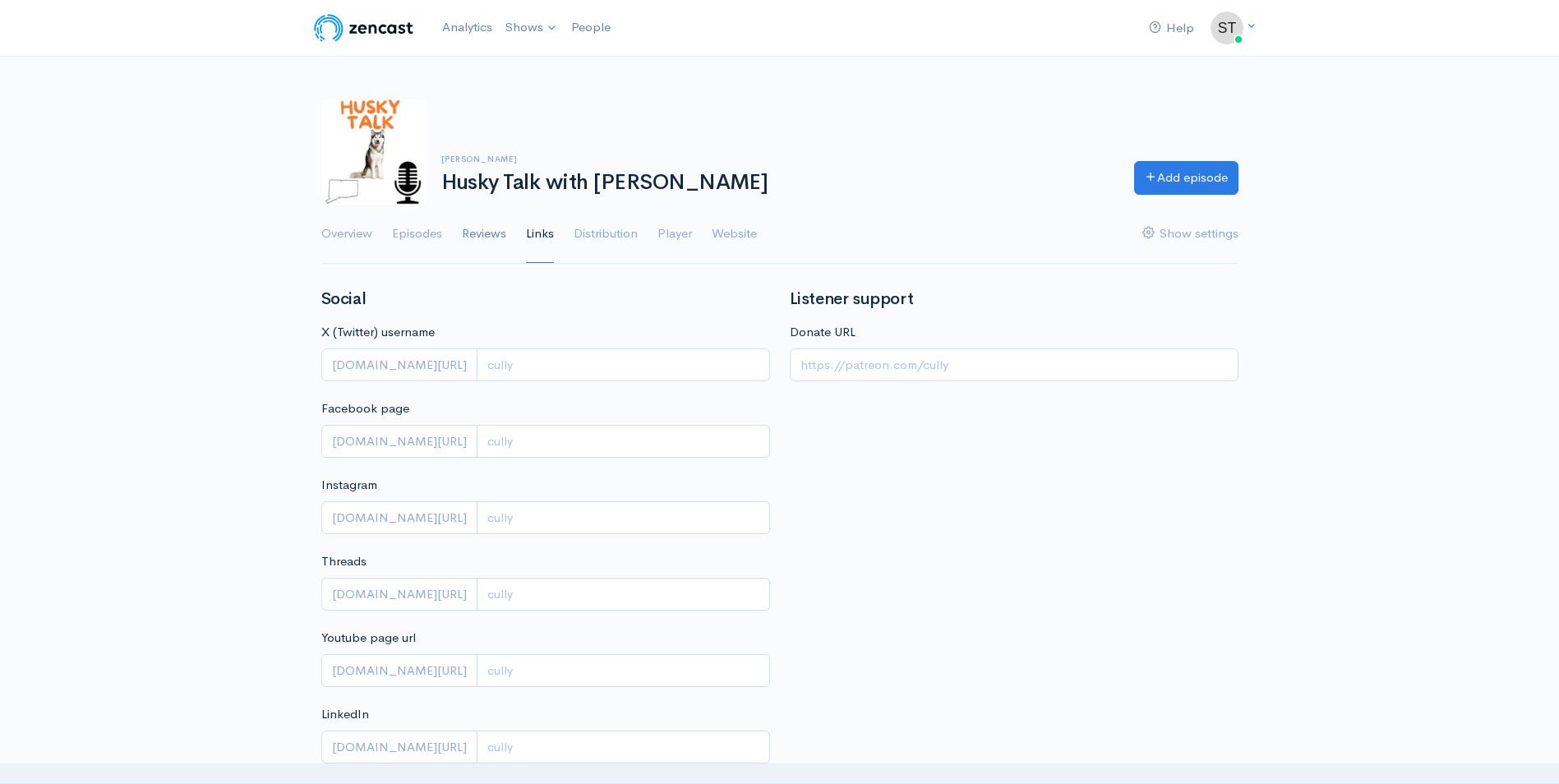
click at [489, 234] on link "Reviews" at bounding box center [483, 234] width 44 height 60
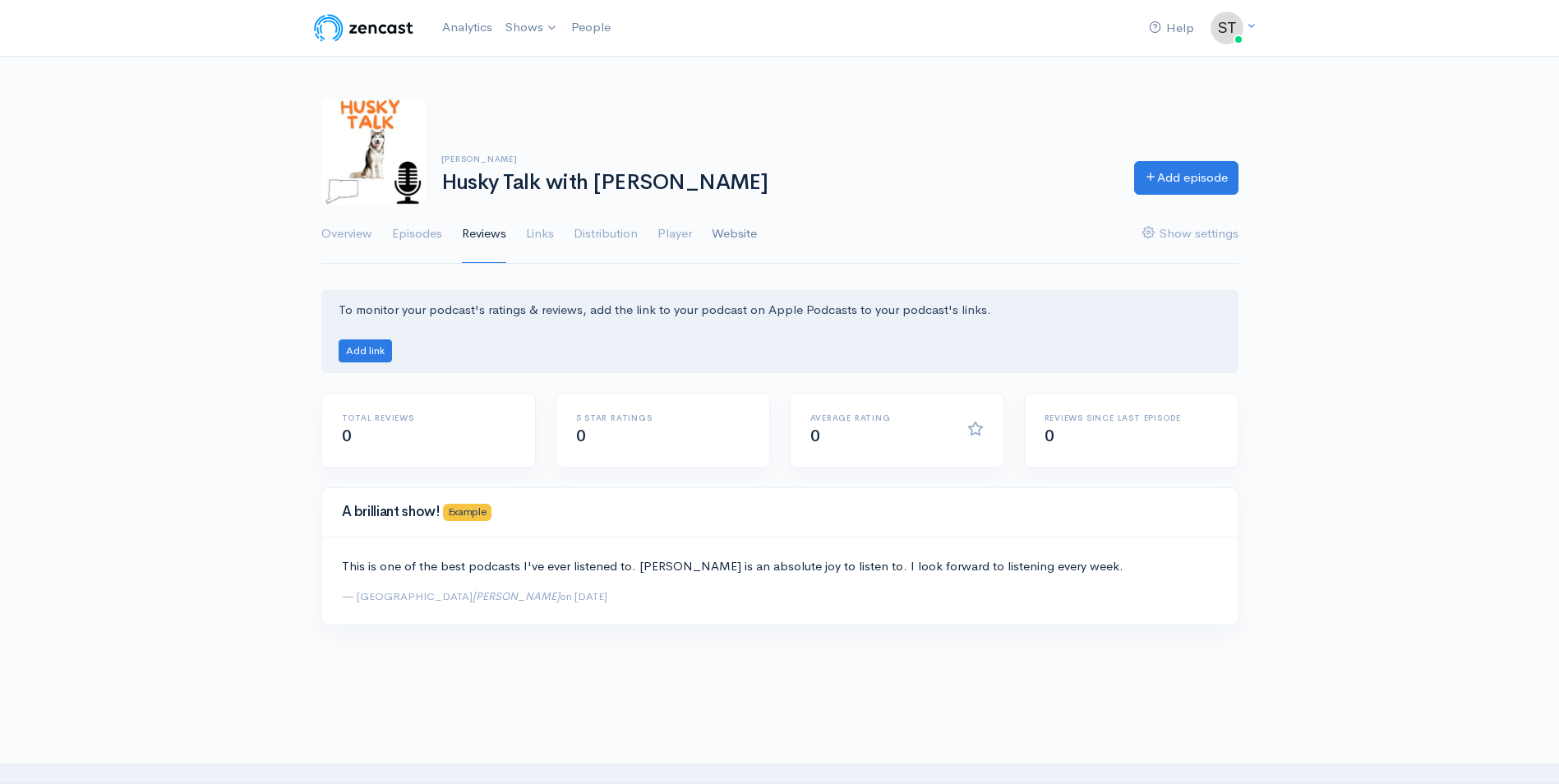
click at [730, 224] on link "Website" at bounding box center [734, 234] width 45 height 60
